Goal: Use online tool/utility: Utilize a website feature to perform a specific function

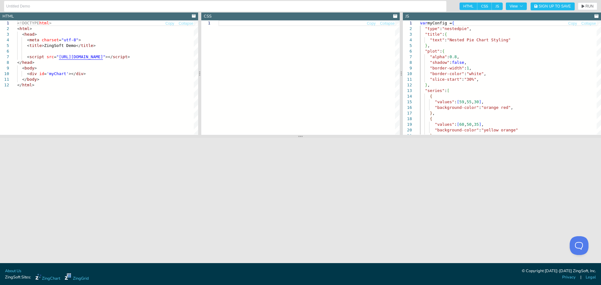
click at [484, 5] on span "CSS" at bounding box center [484, 7] width 14 height 8
click at [482, 5] on input "CSS" at bounding box center [479, 5] width 4 height 4
checkbox input "false"
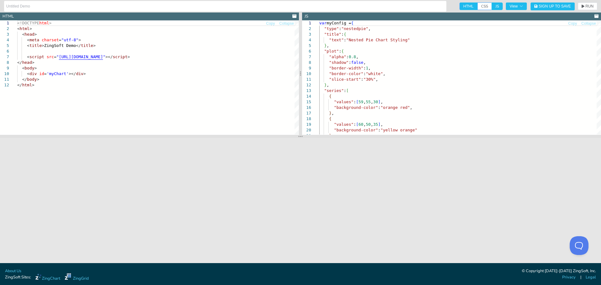
click at [471, 7] on span "HTML" at bounding box center [469, 7] width 18 height 8
click at [464, 7] on input "HTML" at bounding box center [462, 5] width 4 height 4
checkbox input "false"
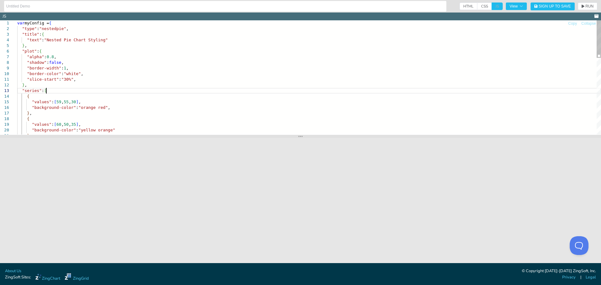
click at [219, 90] on div "var myConfig = { "type" : "nestedpie" , "title" : { "text" : "Nested Pie Chart …" at bounding box center [309, 192] width 584 height 345
click at [269, 109] on div "var myConfig = { "type" : "nestedpie" , "title" : { "text" : "Nested Pie Chart …" at bounding box center [309, 192] width 584 height 345
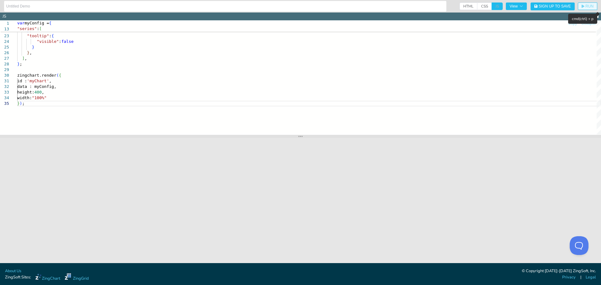
click at [584, 4] on span "RUN" at bounding box center [588, 6] width 12 height 4
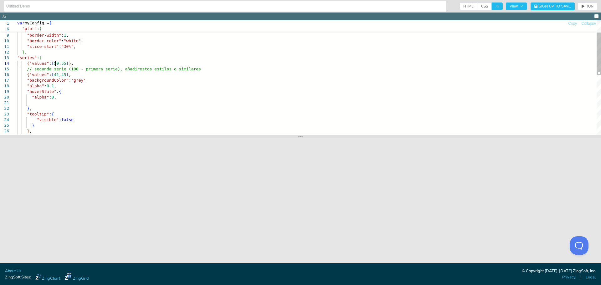
click at [54, 64] on div ""alpha" : 0 , } , "tooltip" : { "visible" : false } } , ] , "backgroundColor" :…" at bounding box center [309, 140] width 584 height 306
drag, startPoint x: 54, startPoint y: 75, endPoint x: 51, endPoint y: 73, distance: 3.4
click at [51, 73] on div ""alpha" : 0 , } , "tooltip" : { "visible" : false } } , ] , "backgroundColor" :…" at bounding box center [309, 140] width 584 height 306
drag, startPoint x: 58, startPoint y: 63, endPoint x: 61, endPoint y: 63, distance: 3.4
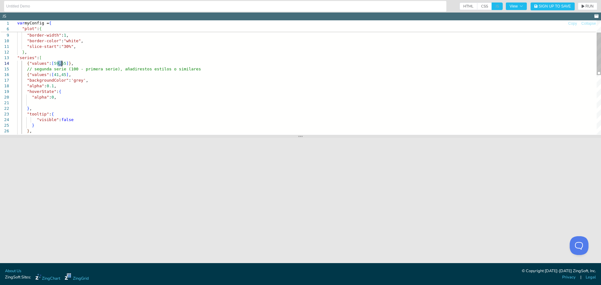
click at [61, 63] on div ""alpha" : 0 , } , "tooltip" : { "visible" : false } } , ] , "backgroundColor" :…" at bounding box center [309, 140] width 584 height 306
click at [145, 77] on div ""alpha" : 0 , } , "tooltip" : { "visible" : false } } , ] , "backgroundColor" :…" at bounding box center [309, 140] width 584 height 306
click at [54, 87] on div ""alpha" : 0 , "backgroundColor" : 'grey' , "alpha" : 0.1 , "hoverState" : { // …" at bounding box center [309, 142] width 584 height 306
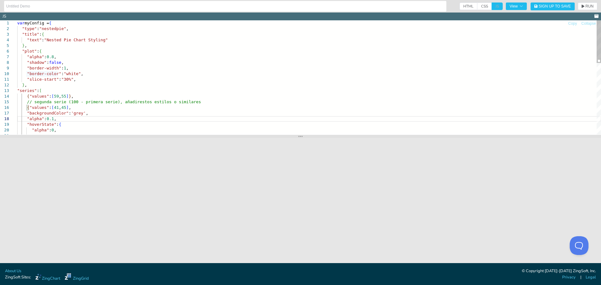
click at [219, 73] on div ""alpha" : 0 , "backgroundColor" : 'grey' , "alpha" : 0.1 , "hoverState" : { { "…" at bounding box center [309, 173] width 584 height 306
click at [80, 58] on div ""alpha" : 0 , "backgroundColor" : 'grey' , "alpha" : 0.1 , "hoverState" : { { "…" at bounding box center [309, 173] width 584 height 306
click at [590, 7] on span "RUN" at bounding box center [590, 6] width 8 height 4
click at [154, 71] on div ""alpha" : 0 , "backgroundColor" : 'grey' , "alpha" : 0.1 , "hoverState" : { { "…" at bounding box center [309, 173] width 584 height 306
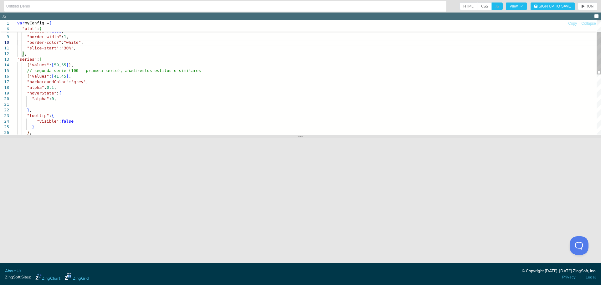
click at [75, 91] on div ""alpha" : 0 , "backgroundColor" : 'grey' , "alpha" : 0.1 , "hoverState" : { { "…" at bounding box center [309, 142] width 584 height 306
click at [76, 90] on div ""alpha" : 0 , "backgroundColor" : 'grey' , "alpha" : 0.1 , "hoverState" : { { "…" at bounding box center [309, 142] width 584 height 306
click at [589, 6] on span "RUN" at bounding box center [590, 6] width 8 height 4
click at [191, 94] on div ""alpha" : 0 , "backgroundColor" : 'grey' , // "alpha": 0.1, "hoverState" : { { …" at bounding box center [309, 142] width 584 height 306
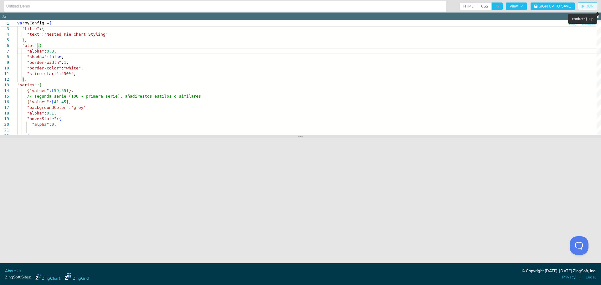
click at [587, 6] on span "RUN" at bounding box center [590, 6] width 8 height 4
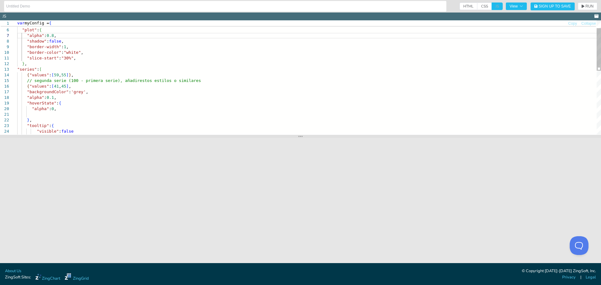
type textarea ""slice-start":"30%", }, "series": [ {"values":[59,55]}, // segunda serie (100 -…"
drag, startPoint x: 51, startPoint y: 74, endPoint x: 55, endPoint y: 75, distance: 3.6
click at [55, 75] on div ""alpha" : 0 , "backgroundColor" : 'grey' , "alpha" : 0.1 , "hoverState" : { { "…" at bounding box center [309, 152] width 584 height 306
click at [76, 86] on div ""alpha" : 0 , "backgroundColor" : 'grey' , "alpha" : 0.1 , "hoverState" : { { "…" at bounding box center [309, 152] width 584 height 306
